Goal: Task Accomplishment & Management: Use online tool/utility

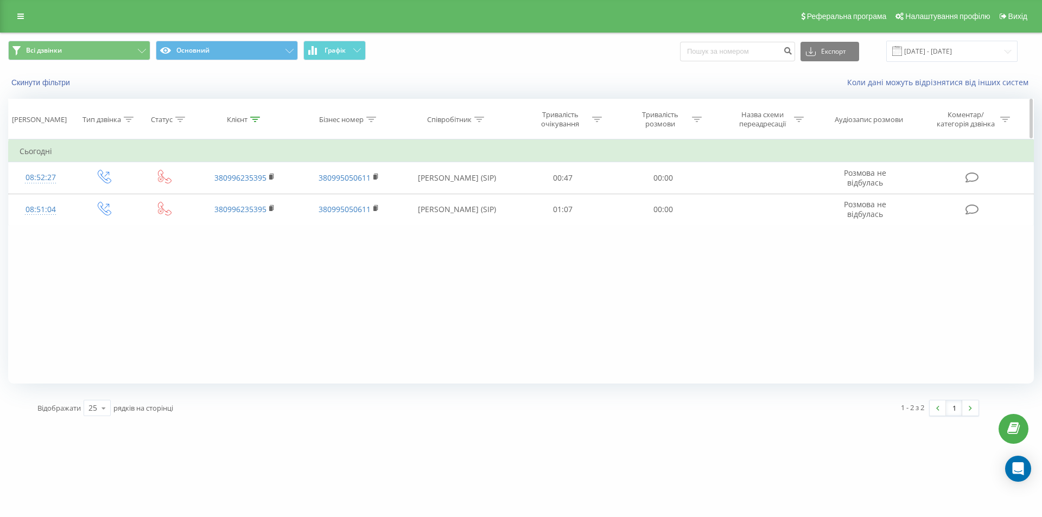
click at [254, 122] on div at bounding box center [255, 119] width 10 height 9
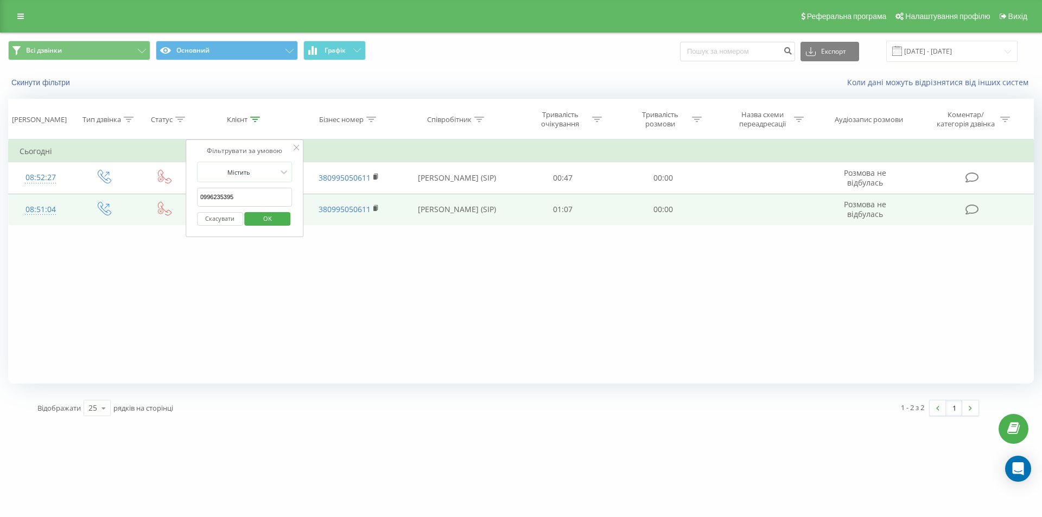
drag, startPoint x: 239, startPoint y: 196, endPoint x: 166, endPoint y: 194, distance: 73.9
click at [164, 194] on table "Фільтрувати за умовою Дорівнює Введіть значення Скасувати OK Фільтрувати за умо…" at bounding box center [521, 182] width 1026 height 86
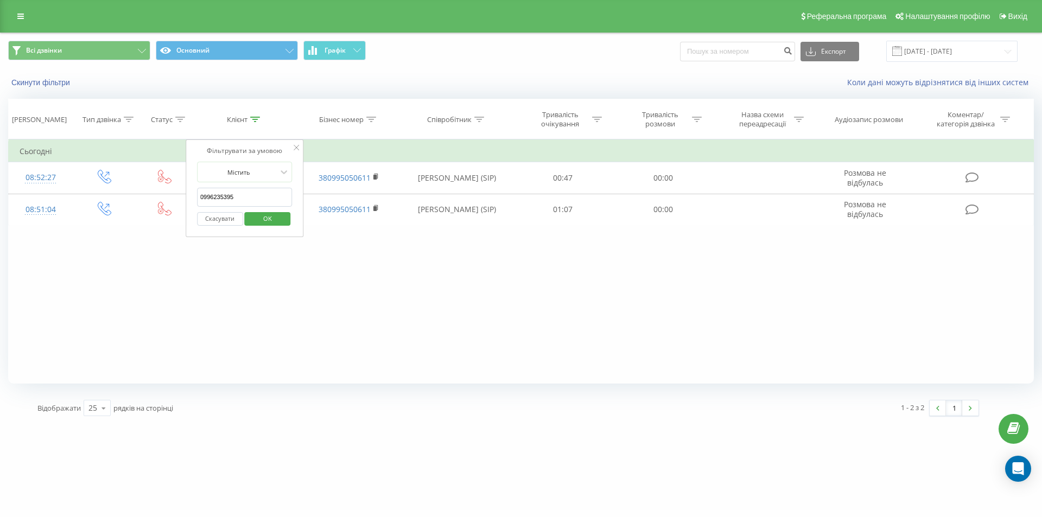
paste input "660159407"
type input "0660159407"
drag, startPoint x: 377, startPoint y: 278, endPoint x: 353, endPoint y: 265, distance: 27.4
click at [377, 278] on div "Фільтрувати за умовою Дорівнює Введіть значення Скасувати OK Фільтрувати за умо…" at bounding box center [521, 261] width 1026 height 244
click at [276, 218] on span "OK" at bounding box center [267, 218] width 30 height 17
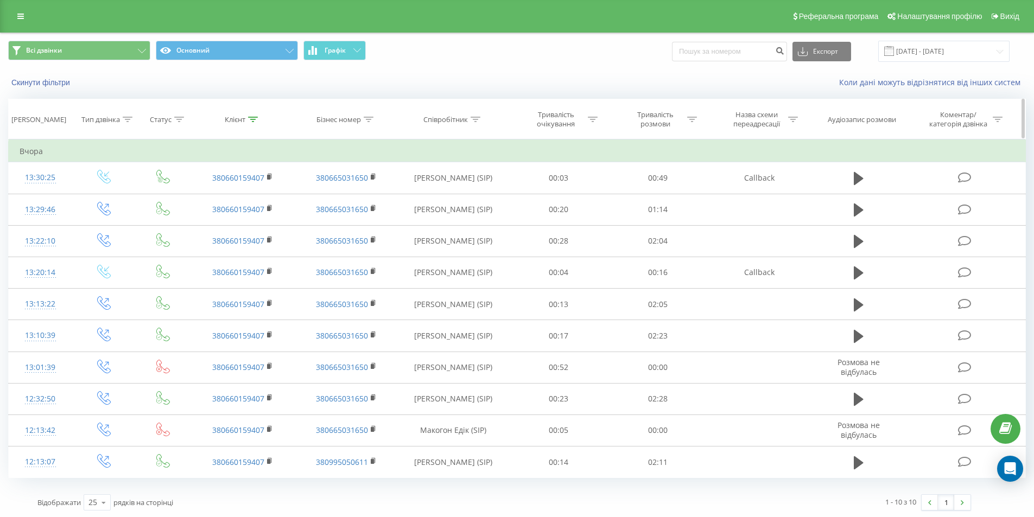
click at [252, 119] on icon at bounding box center [253, 119] width 10 height 5
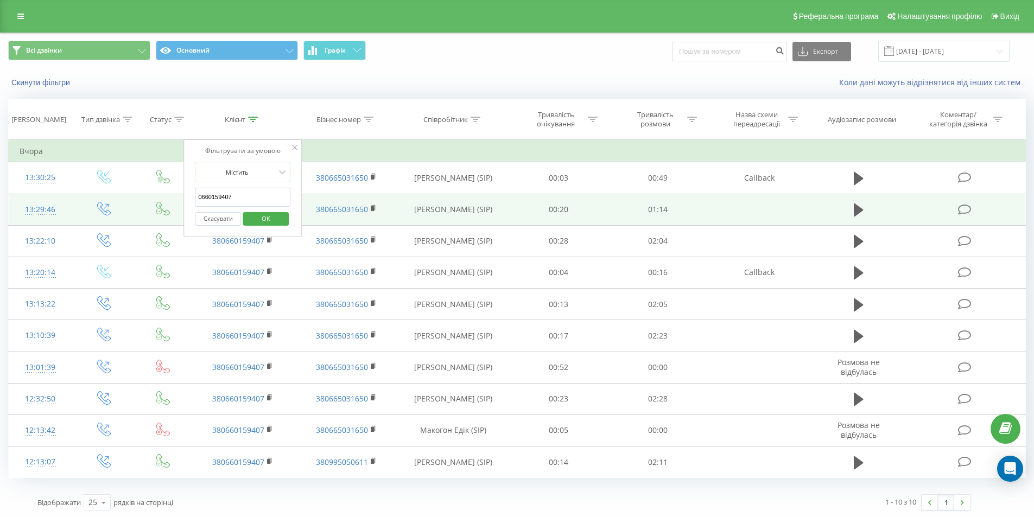
drag, startPoint x: 252, startPoint y: 201, endPoint x: 164, endPoint y: 197, distance: 88.0
click at [164, 198] on table "Фільтрувати за умовою Дорівнює Введіть значення Скасувати OK Фільтрувати за умо…" at bounding box center [517, 308] width 1018 height 339
drag, startPoint x: 275, startPoint y: 201, endPoint x: 151, endPoint y: 196, distance: 124.3
click at [151, 196] on table "Фільтрувати за умовою Дорівнює Введіть значення Скасувати OK Фільтрувати за умо…" at bounding box center [517, 308] width 1018 height 339
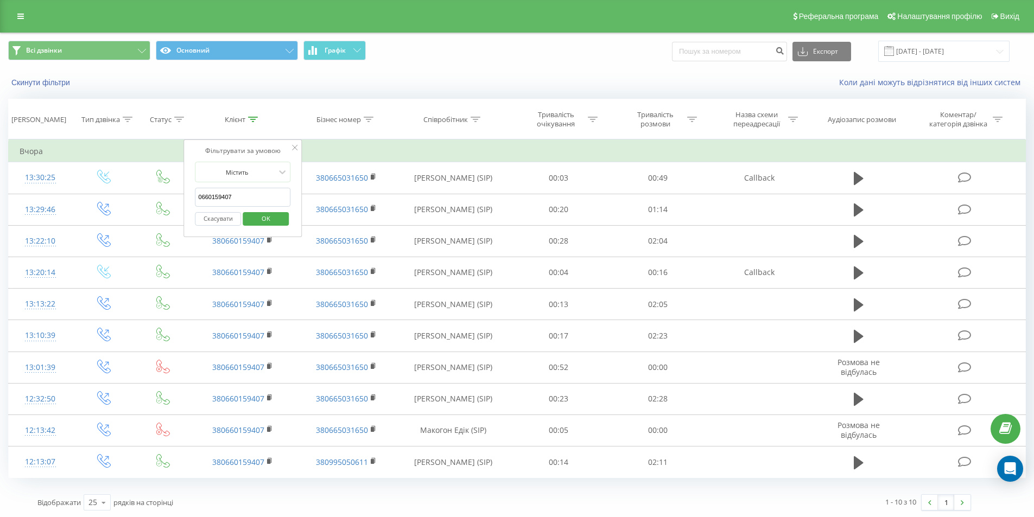
click at [191, 224] on div "Фільтрувати за умовою Містить 0660159407 Скасувати OK" at bounding box center [243, 188] width 118 height 98
click at [264, 220] on span "OK" at bounding box center [266, 218] width 30 height 17
